Goal: Information Seeking & Learning: Learn about a topic

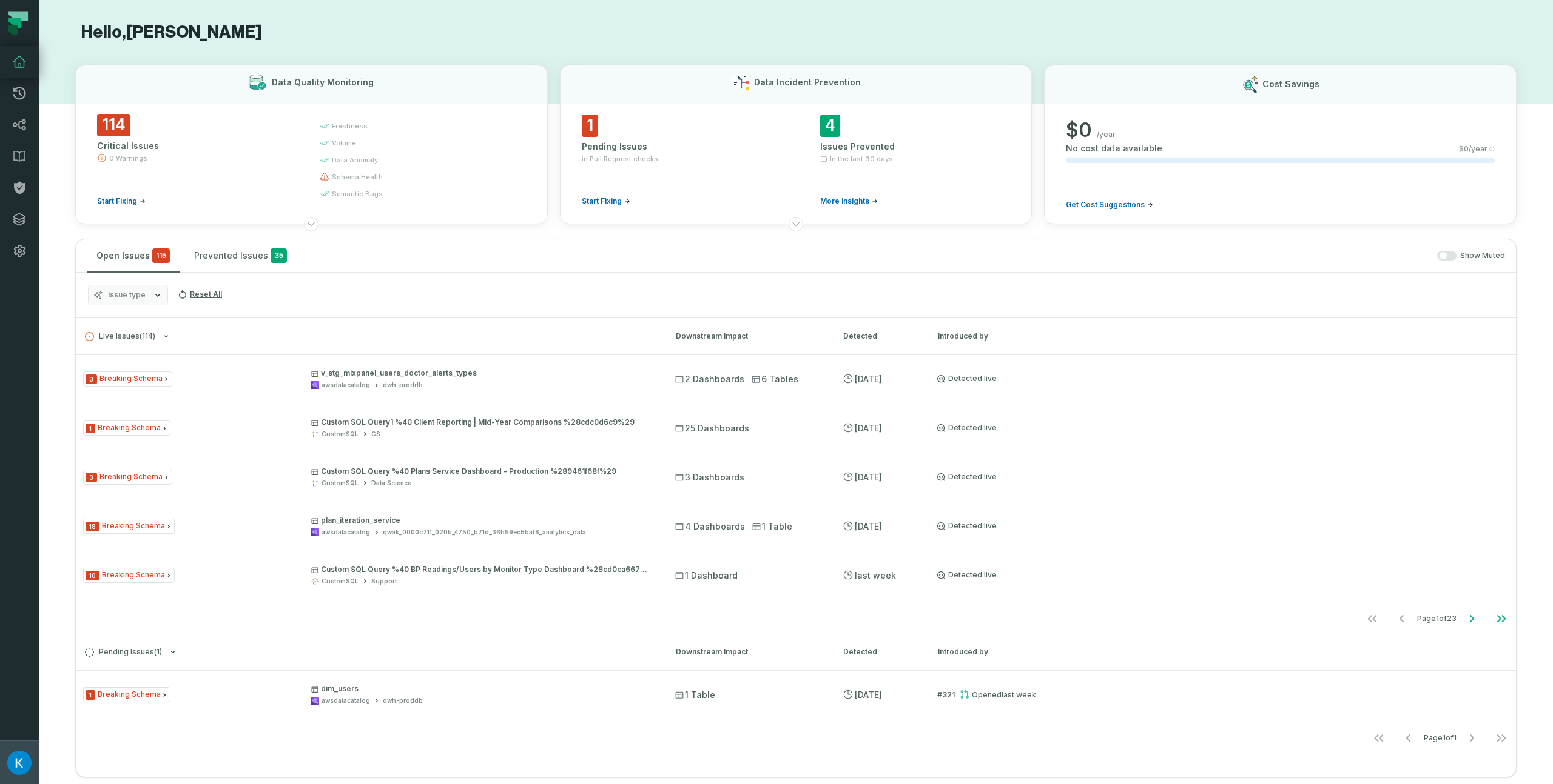
click at [12, 753] on img "button" at bounding box center [19, 763] width 24 height 24
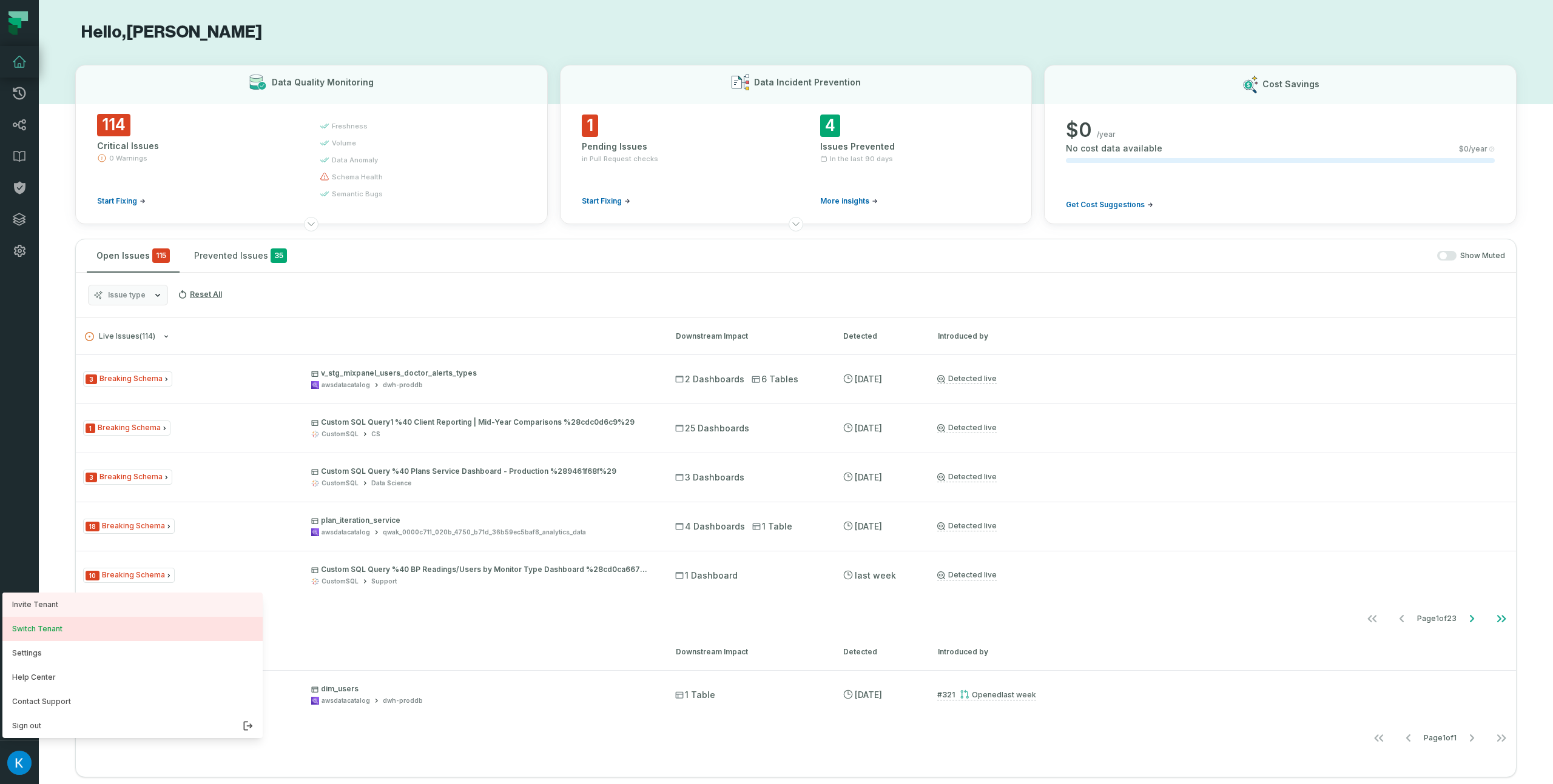
click at [76, 631] on button "Switch Tenant" at bounding box center [132, 629] width 260 height 24
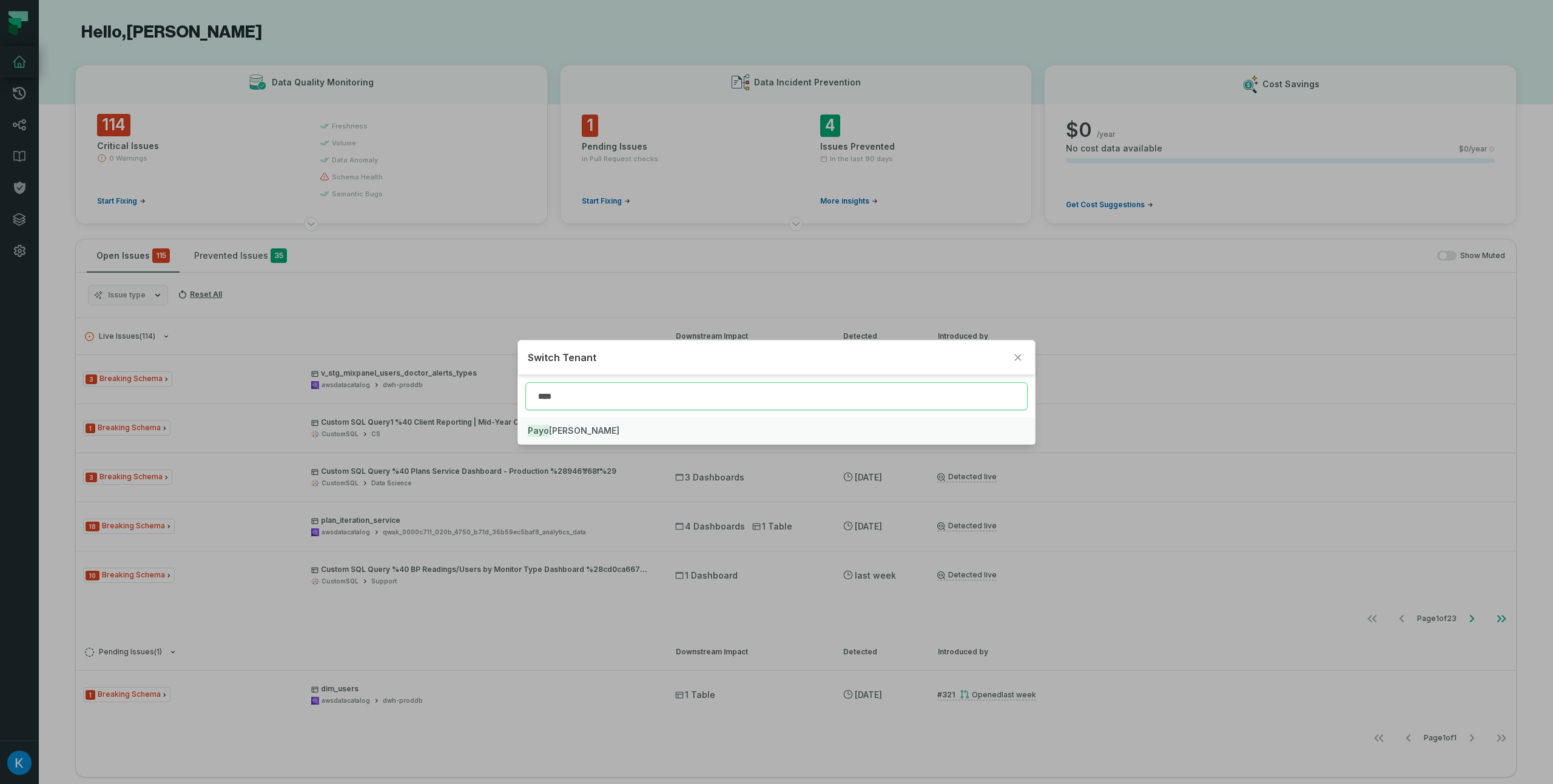
type input "****"
click at [576, 426] on button "Payo [PERSON_NAME]" at bounding box center [776, 431] width 516 height 26
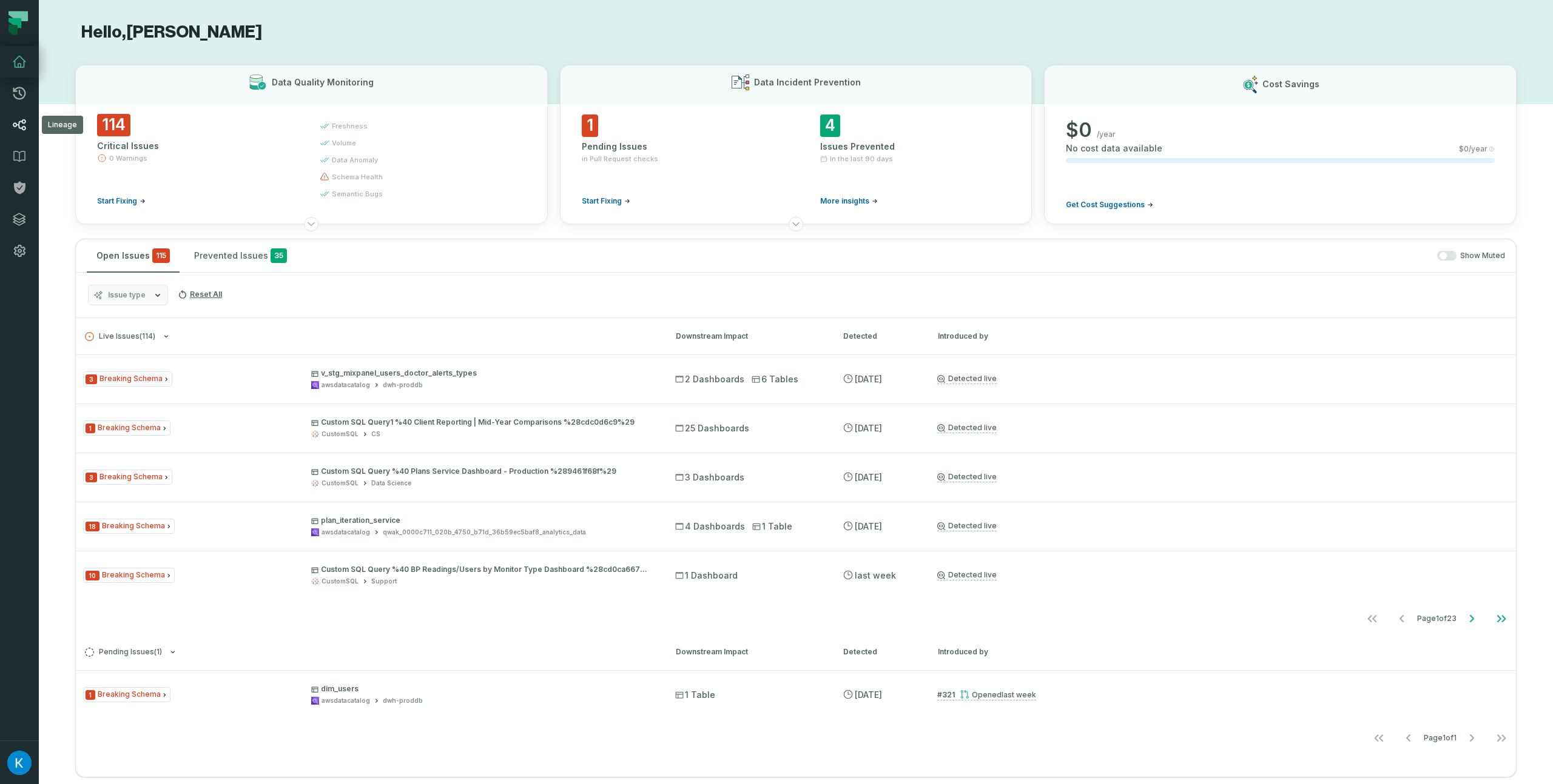
click at [20, 136] on link "Lineage" at bounding box center [19, 125] width 39 height 32
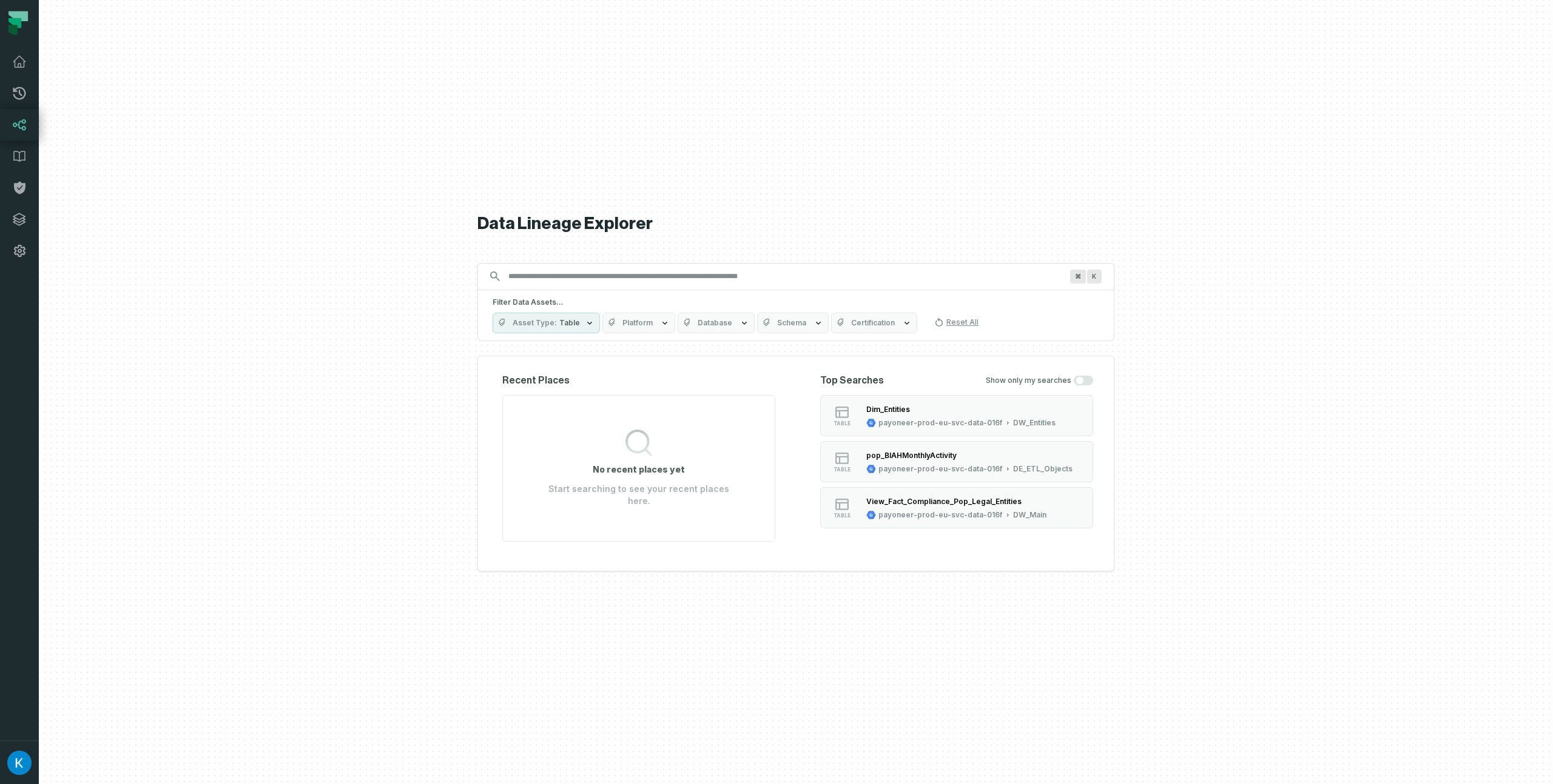
click at [712, 274] on input "Discovery Provider cmdk menu" at bounding box center [784, 276] width 567 height 19
click at [22, 96] on icon at bounding box center [19, 93] width 14 height 14
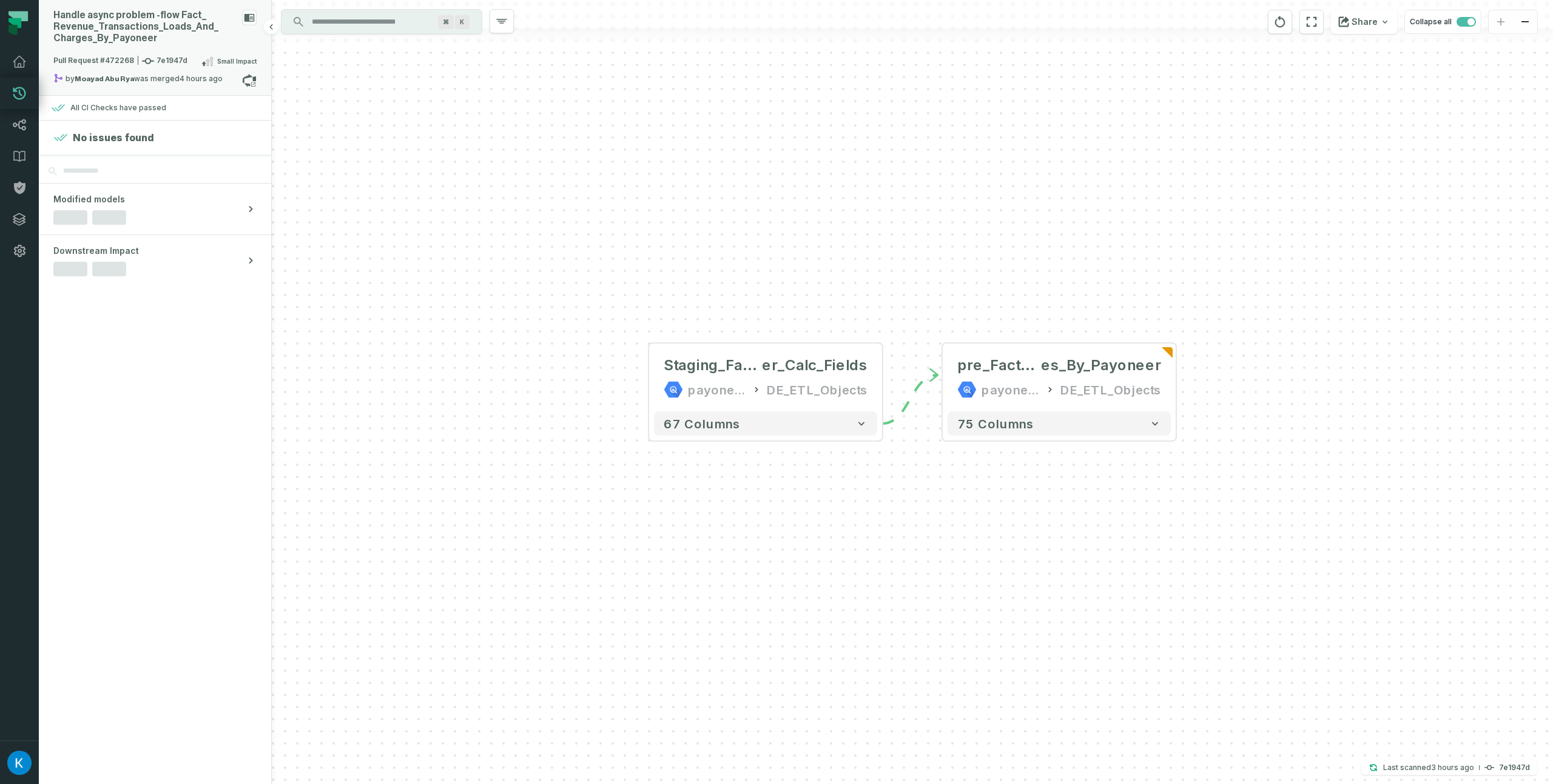
click at [153, 23] on div "Handle async problem - flow Fact_ Revenue_ Transactions_ Loads_ And_ Charges_ B…" at bounding box center [145, 26] width 184 height 34
click at [315, 51] on button "Data/dbt-fact-revenue" at bounding box center [343, 49] width 118 height 14
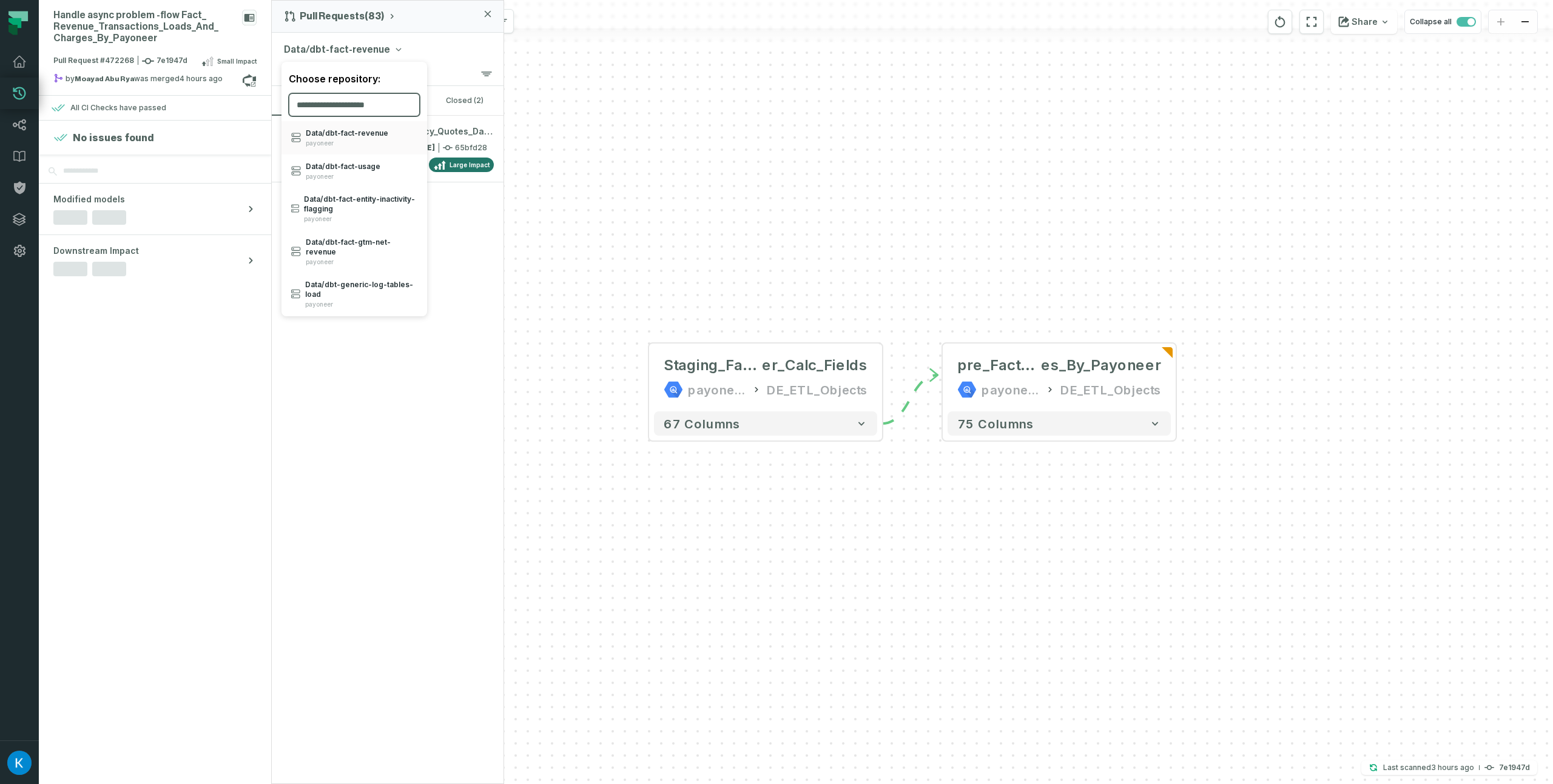
click at [352, 96] on input "search" at bounding box center [354, 105] width 131 height 23
paste input "**********"
type input "**********"
click at [363, 137] on span "Data/ dbt- fact- cost- allocation" at bounding box center [358, 133] width 106 height 10
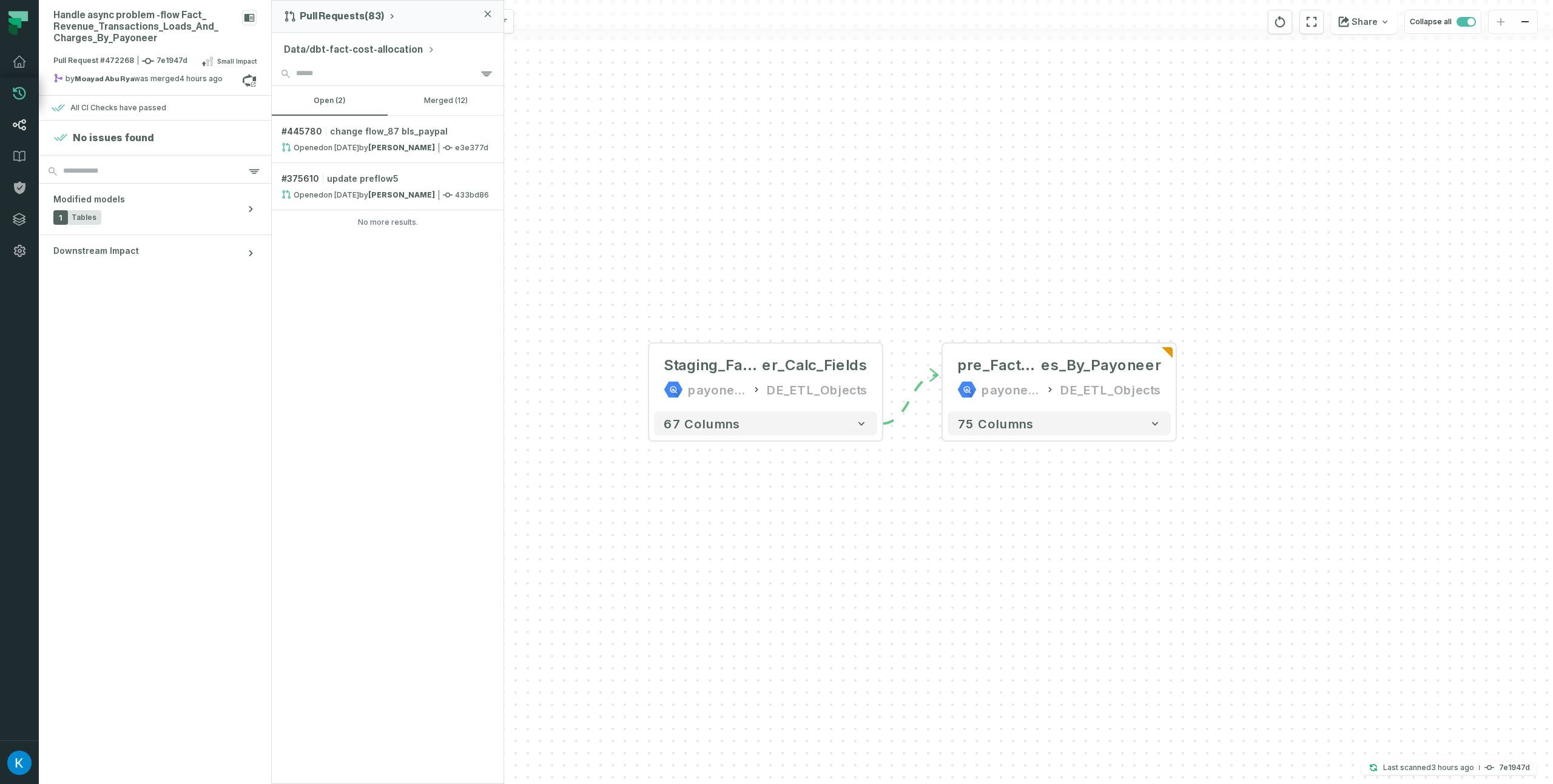
click at [20, 119] on icon at bounding box center [19, 124] width 14 height 14
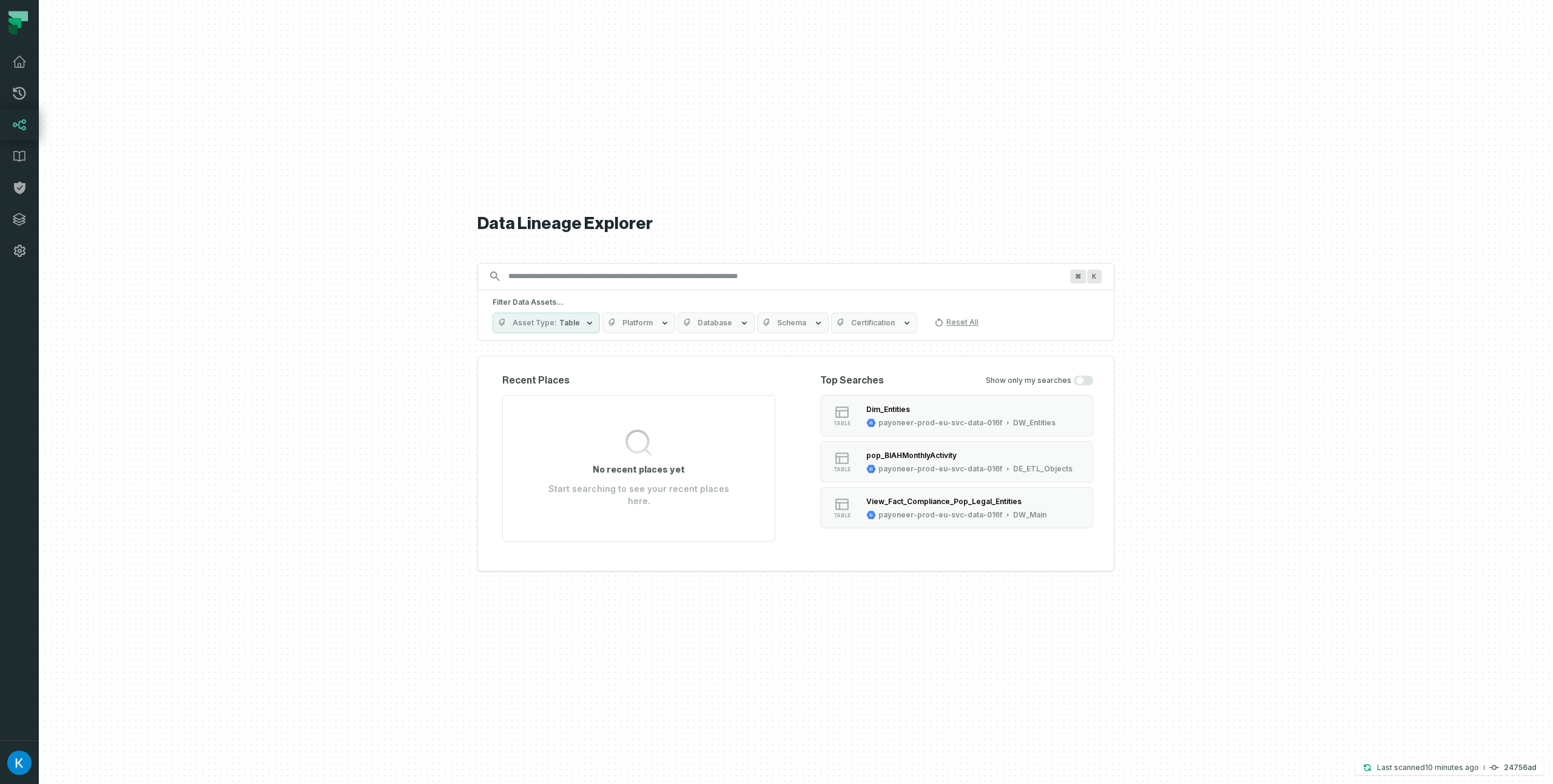
click at [1412, 781] on div at bounding box center [796, 392] width 1514 height 784
click at [1410, 774] on button "Last scanned [DATE] 3:38:06 PM 24756ad" at bounding box center [1450, 768] width 189 height 14
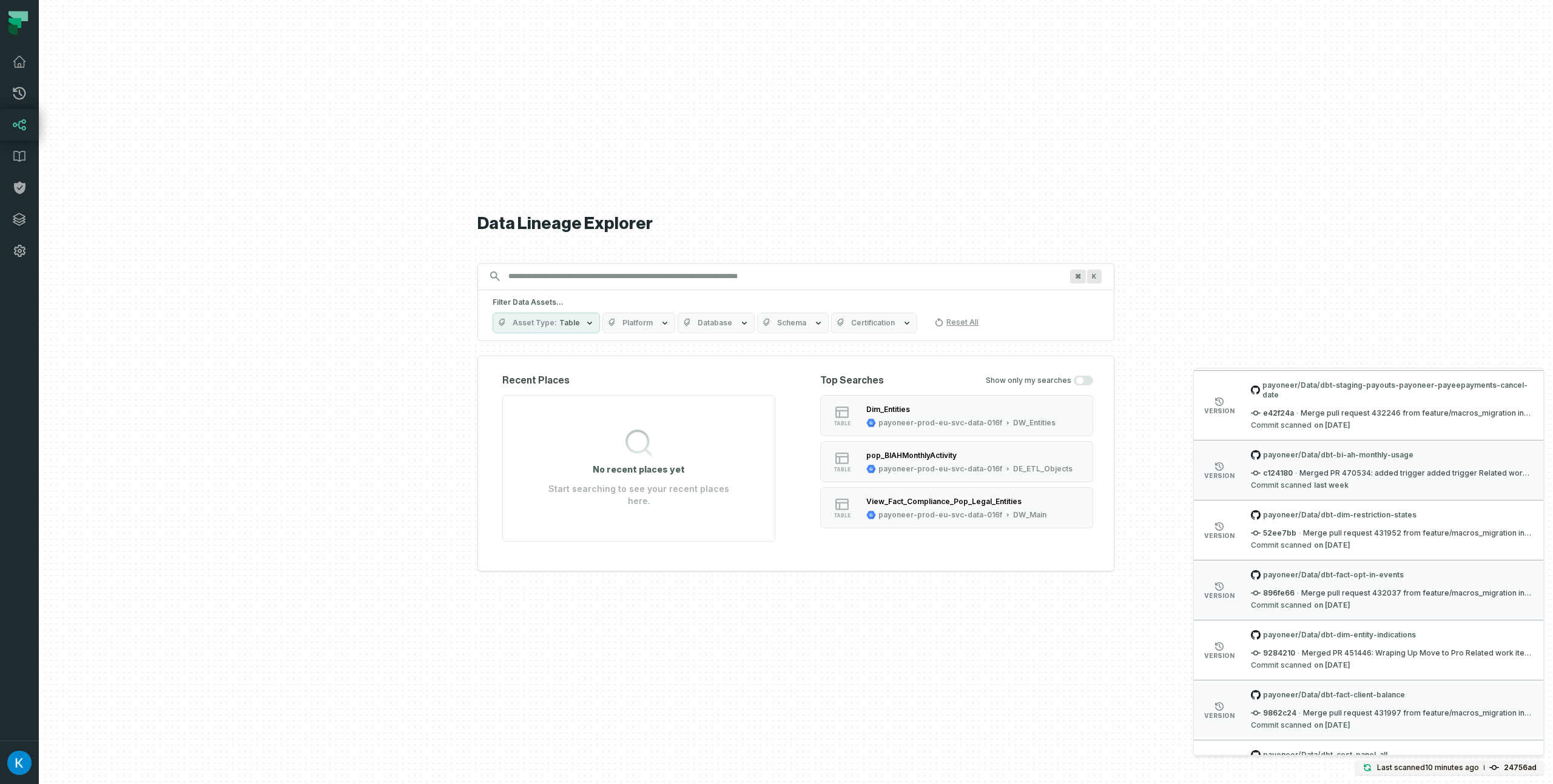
scroll to position [3279, 0]
